Goal: Information Seeking & Learning: Check status

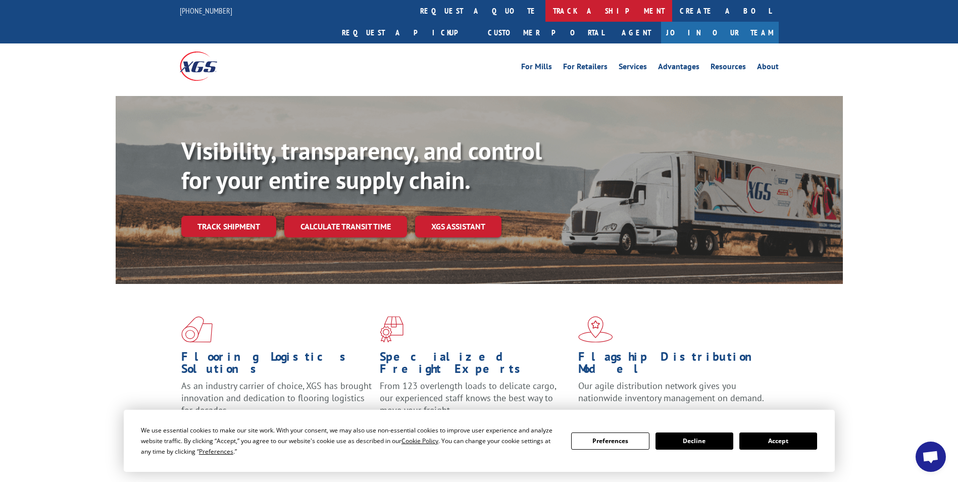
click at [545, 12] on link "track a shipment" at bounding box center [608, 11] width 127 height 22
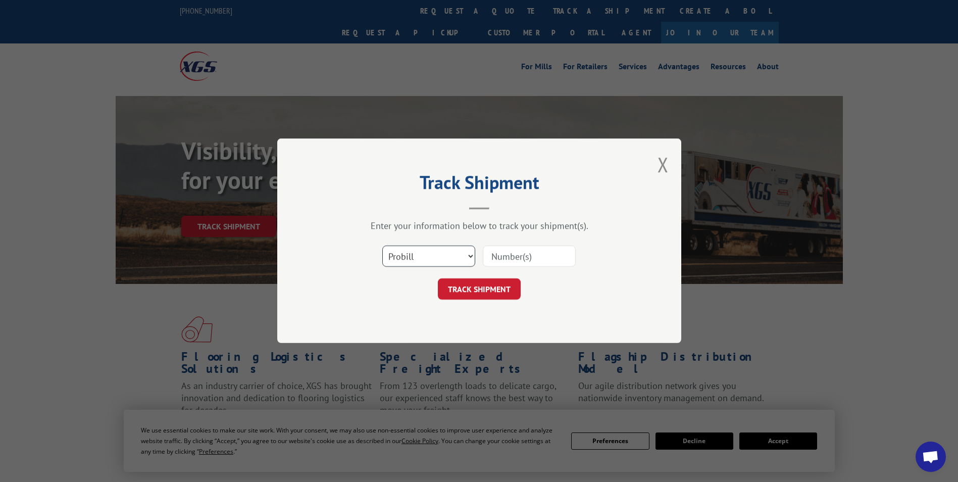
click at [414, 258] on select "Select category... Probill BOL PO" at bounding box center [428, 256] width 93 height 21
select select "bol"
click at [382, 246] on select "Select category... Probill BOL PO" at bounding box center [428, 256] width 93 height 21
click at [551, 253] on input at bounding box center [529, 256] width 93 height 21
paste input "5410748"
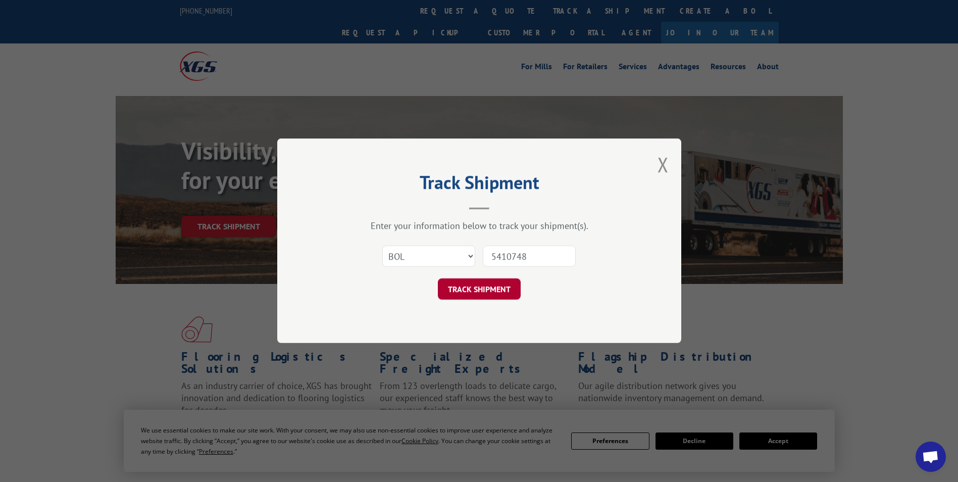
type input "5410748"
click at [470, 292] on button "TRACK SHIPMENT" at bounding box center [479, 289] width 83 height 21
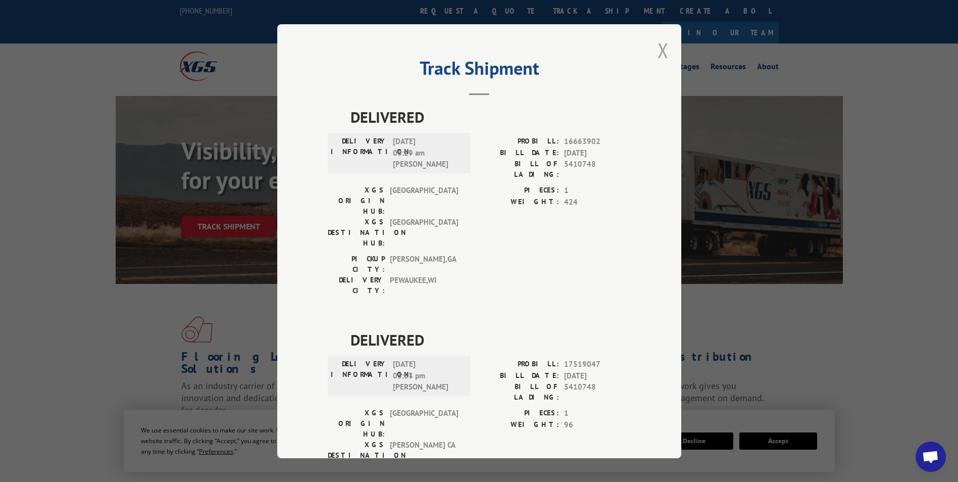
click at [657, 56] on button "Close modal" at bounding box center [662, 50] width 11 height 27
